Goal: Information Seeking & Learning: Learn about a topic

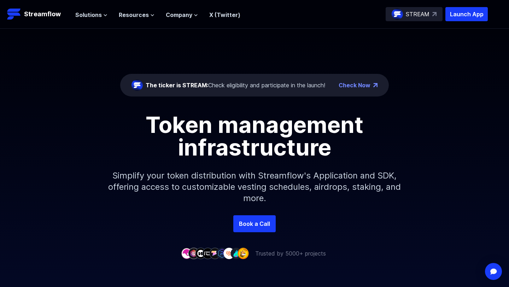
click at [244, 85] on div "The ticker is STREAM: Check eligibility and participate in the launch!" at bounding box center [236, 85] width 180 height 8
click at [37, 12] on p "Streamflow" at bounding box center [42, 14] width 37 height 10
click at [363, 85] on link "Check Now" at bounding box center [355, 85] width 32 height 8
click at [88, 14] on span "Solutions" at bounding box center [88, 15] width 27 height 8
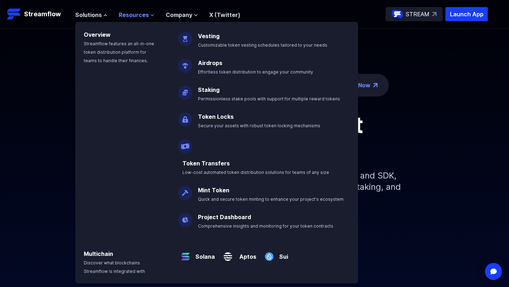
click at [132, 13] on span "Resources" at bounding box center [134, 15] width 30 height 8
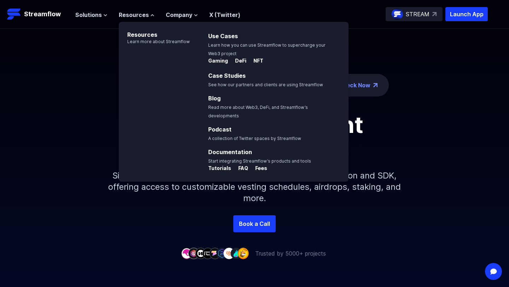
click at [440, 74] on div "The ticker is STREAM: Check eligibility and participate in the launch! Check No…" at bounding box center [254, 122] width 509 height 187
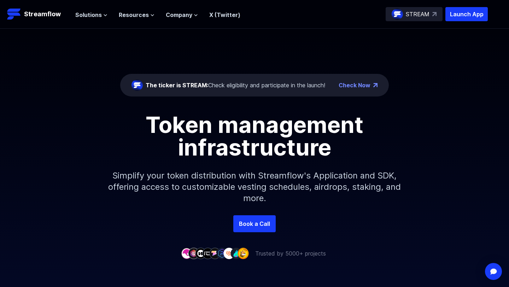
click at [422, 12] on p "STREAM" at bounding box center [418, 14] width 24 height 8
click at [122, 13] on span "Resources" at bounding box center [134, 15] width 30 height 8
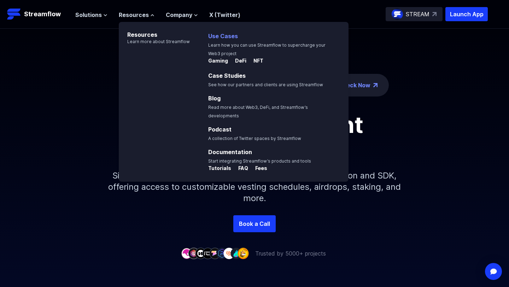
click at [230, 39] on link "Use Cases" at bounding box center [223, 36] width 30 height 7
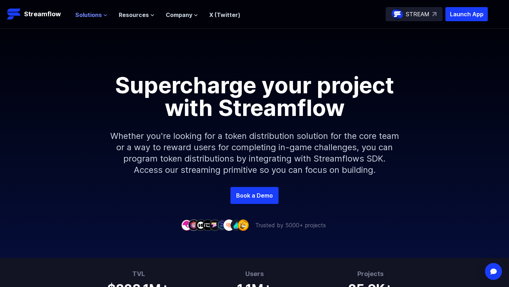
click at [99, 13] on span "Solutions" at bounding box center [88, 15] width 27 height 8
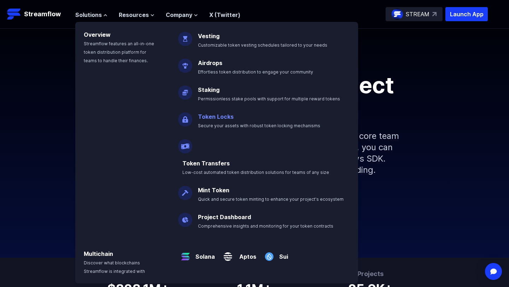
click at [221, 118] on link "Token Locks" at bounding box center [216, 116] width 36 height 7
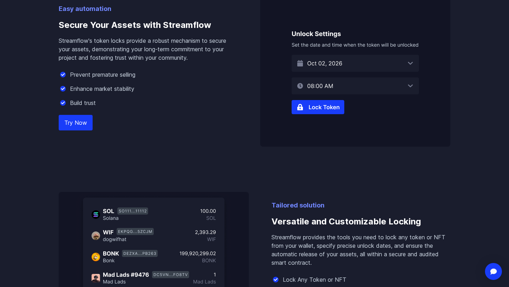
scroll to position [395, 0]
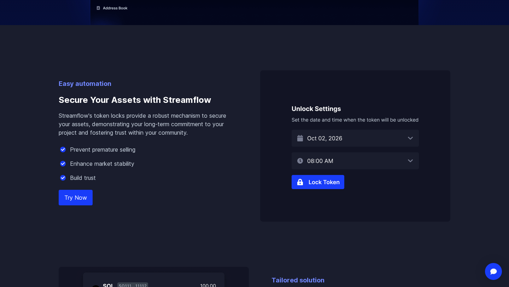
click at [83, 203] on link "Try Now" at bounding box center [76, 198] width 34 height 16
